Goal: Find contact information: Find contact information

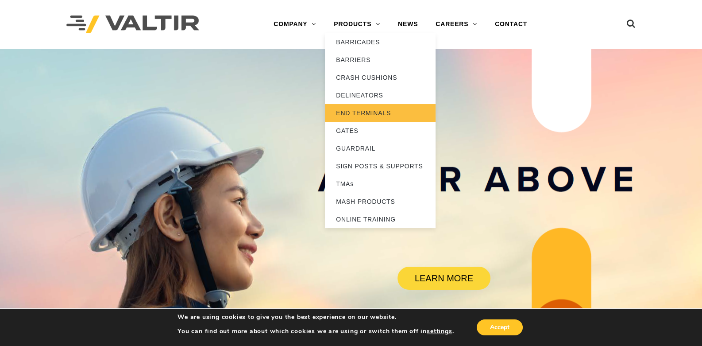
click at [371, 114] on link "END TERMINALS" at bounding box center [380, 113] width 111 height 18
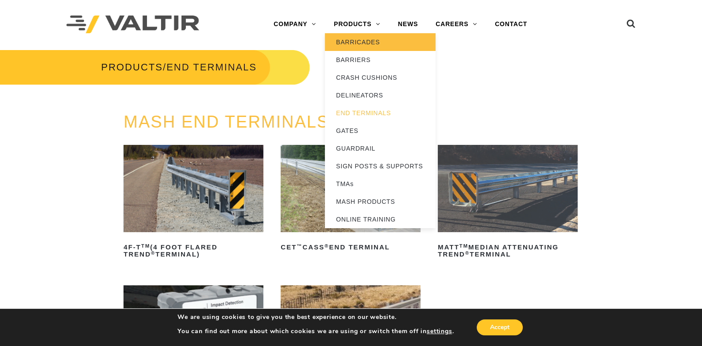
click at [372, 44] on link "BARRICADES" at bounding box center [380, 42] width 111 height 18
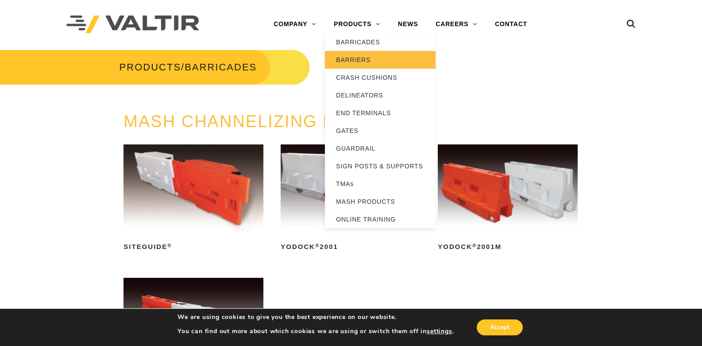
click at [368, 59] on link "BARRIERS" at bounding box center [380, 60] width 111 height 18
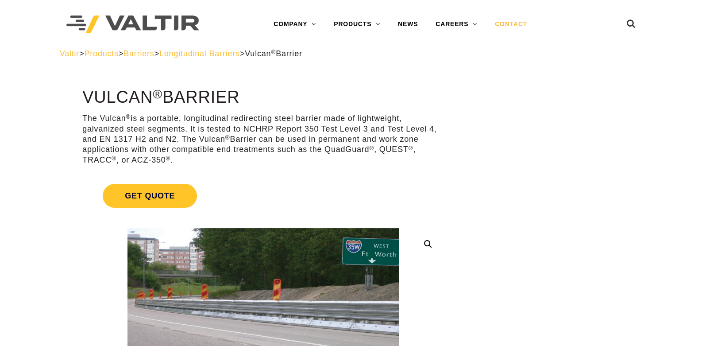
click at [514, 25] on link "CONTACT" at bounding box center [511, 24] width 50 height 18
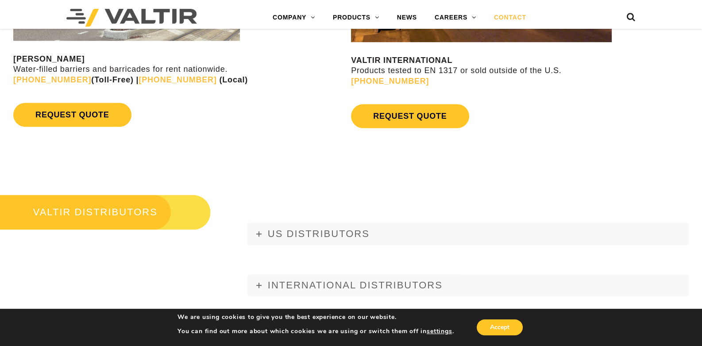
scroll to position [930, 0]
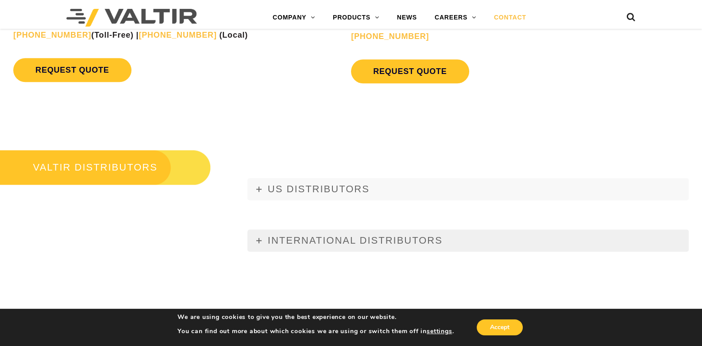
click at [394, 238] on span "INTERNATIONAL DISTRIBUTORS" at bounding box center [355, 240] width 175 height 11
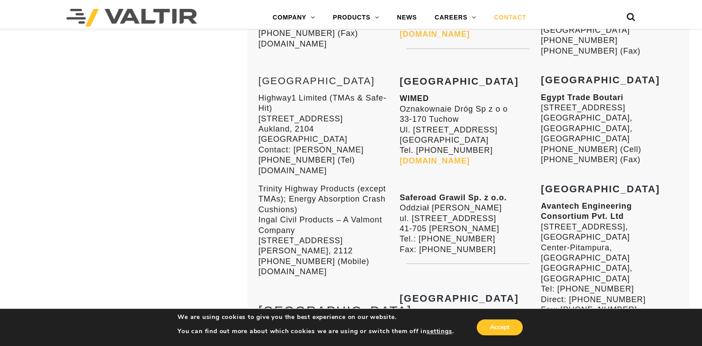
scroll to position [2744, 0]
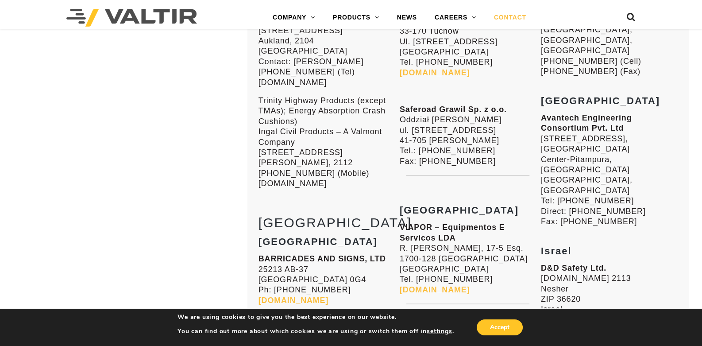
scroll to position [930, 0]
